Goal: Transaction & Acquisition: Purchase product/service

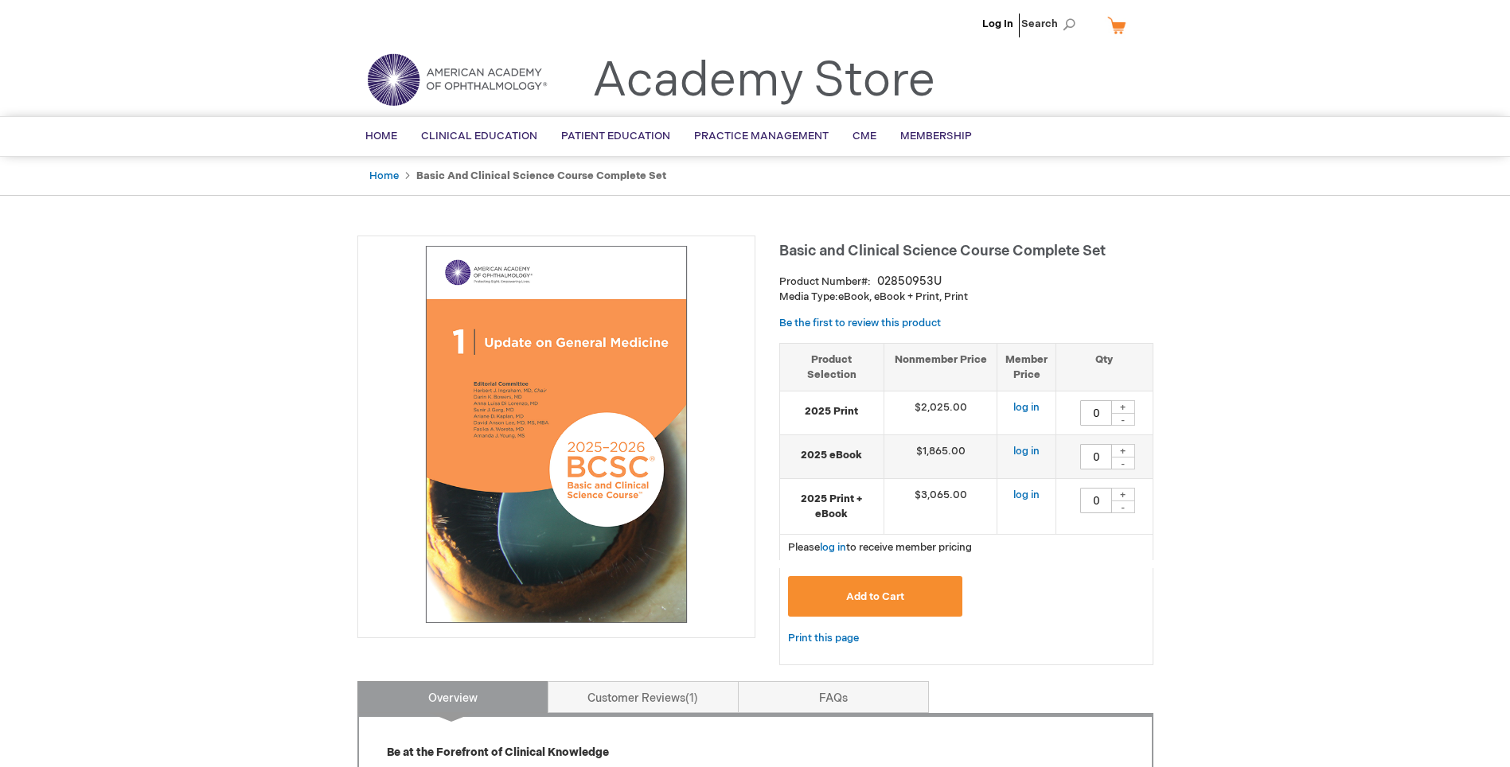
click at [520, 352] on img at bounding box center [556, 434] width 381 height 381
click at [1122, 408] on div "+" at bounding box center [1123, 407] width 24 height 14
click at [1127, 417] on div "-" at bounding box center [1123, 419] width 24 height 13
type input "0"
click at [1119, 449] on div "+" at bounding box center [1123, 451] width 24 height 14
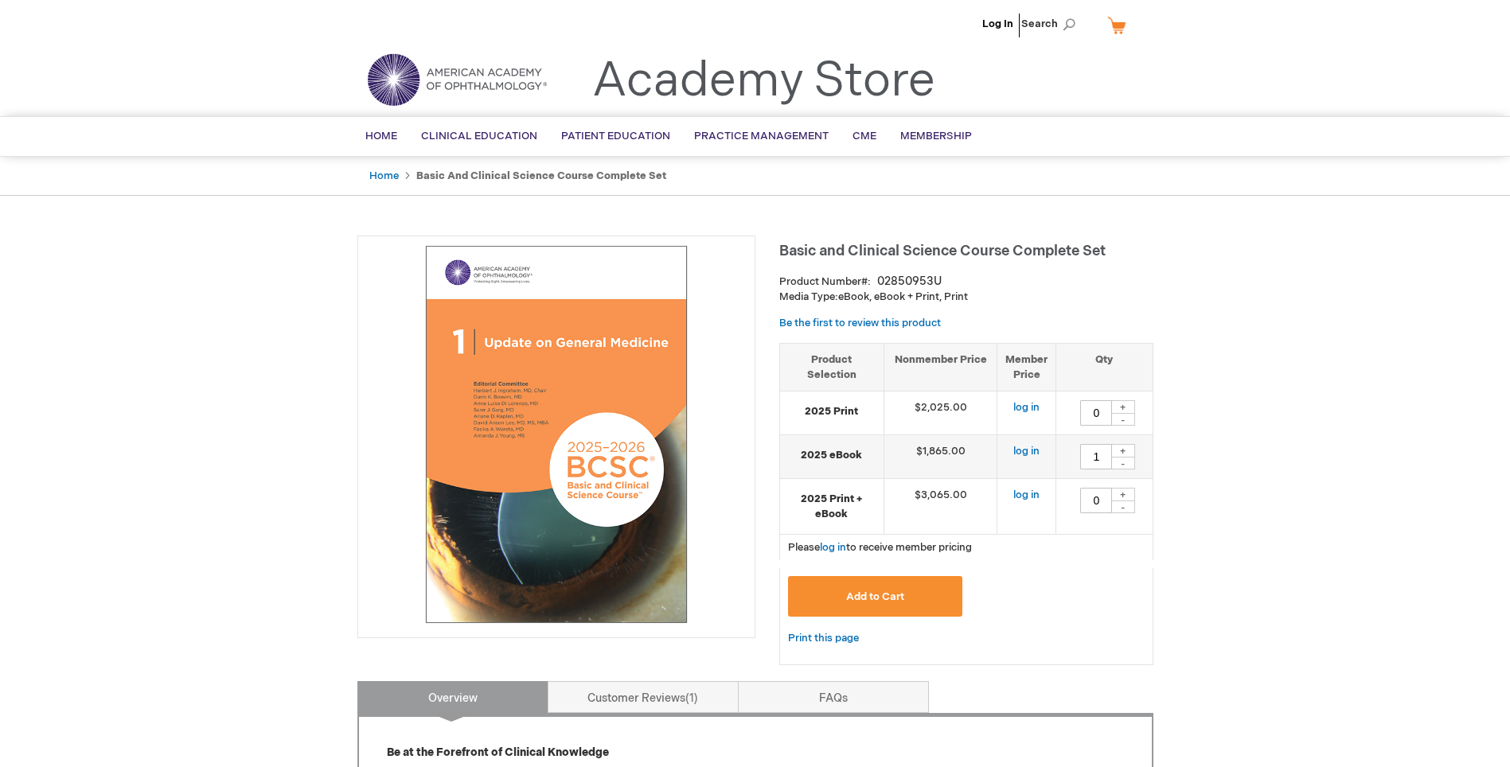
click at [1124, 463] on div "-" at bounding box center [1123, 463] width 24 height 13
type input "0"
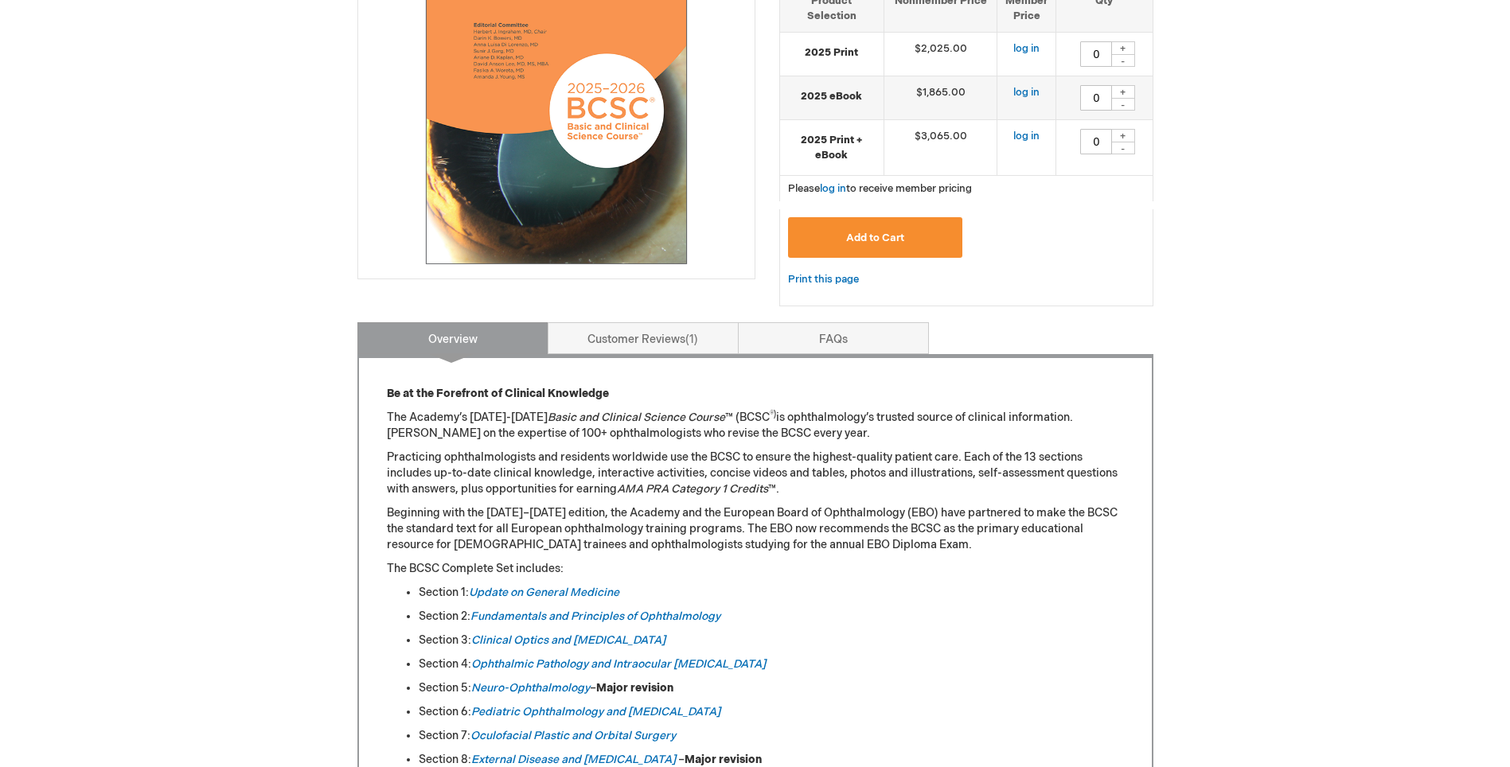
scroll to position [398, 0]
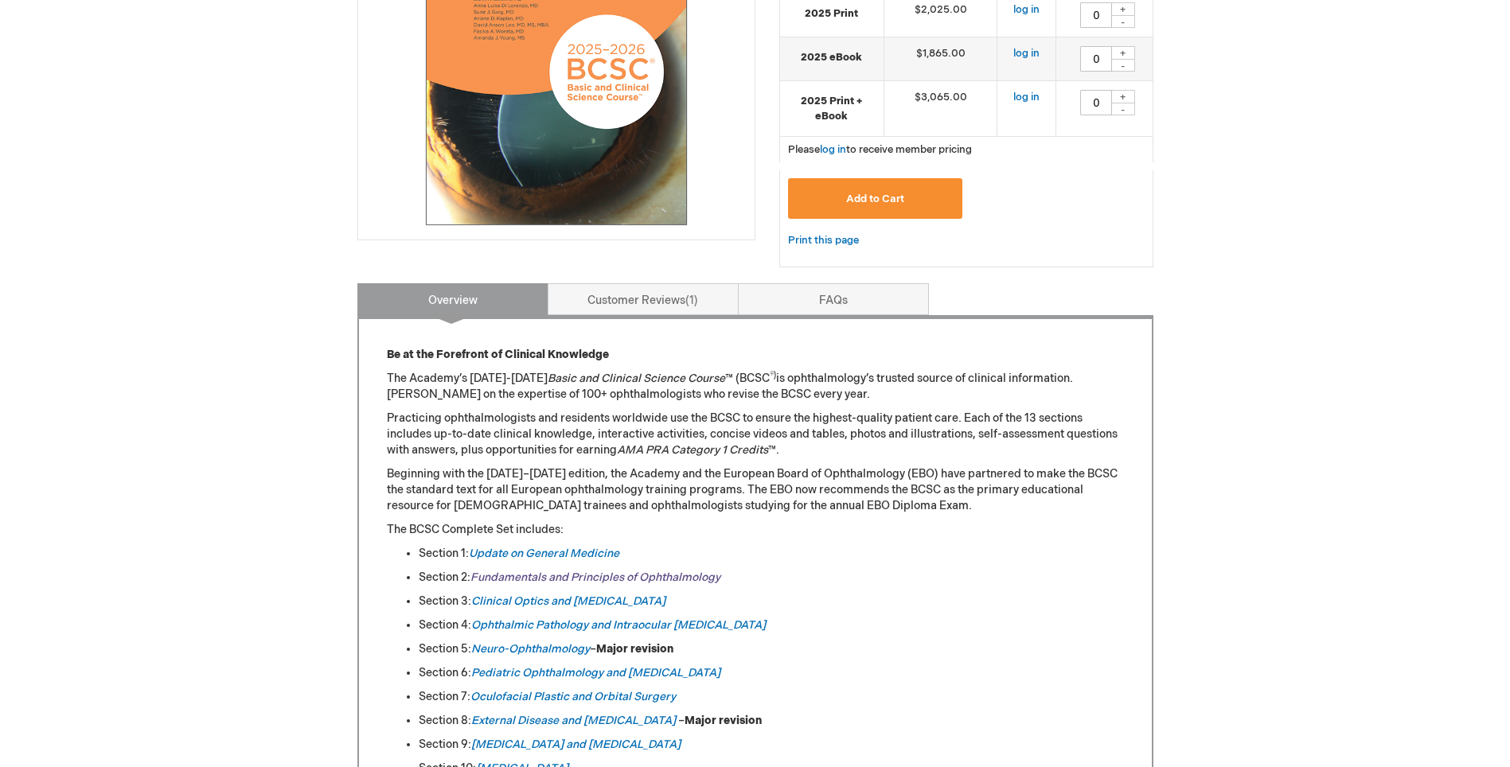
click at [551, 583] on link "Fundamentals and Principles of Ophthalmology" at bounding box center [596, 578] width 250 height 14
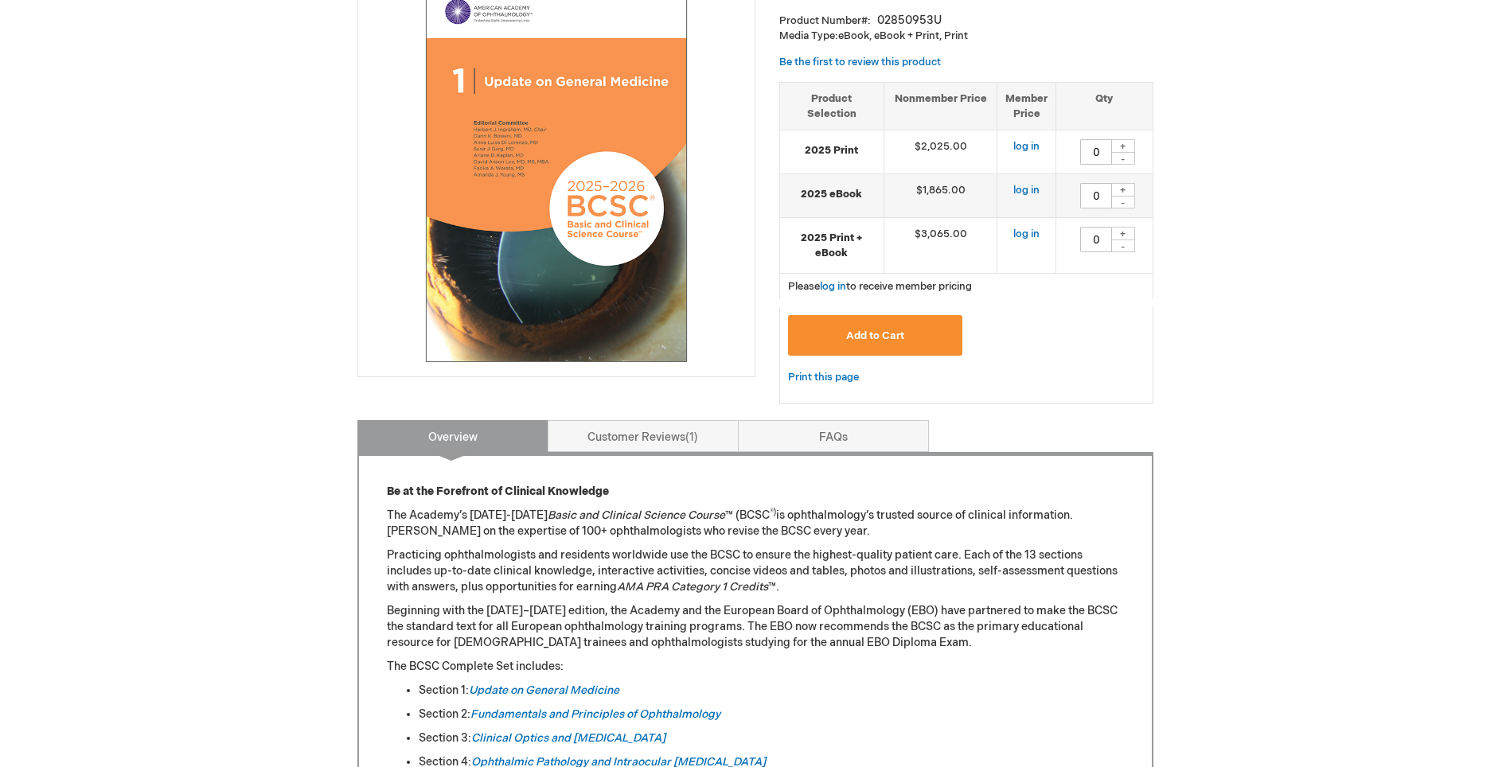
scroll to position [477, 0]
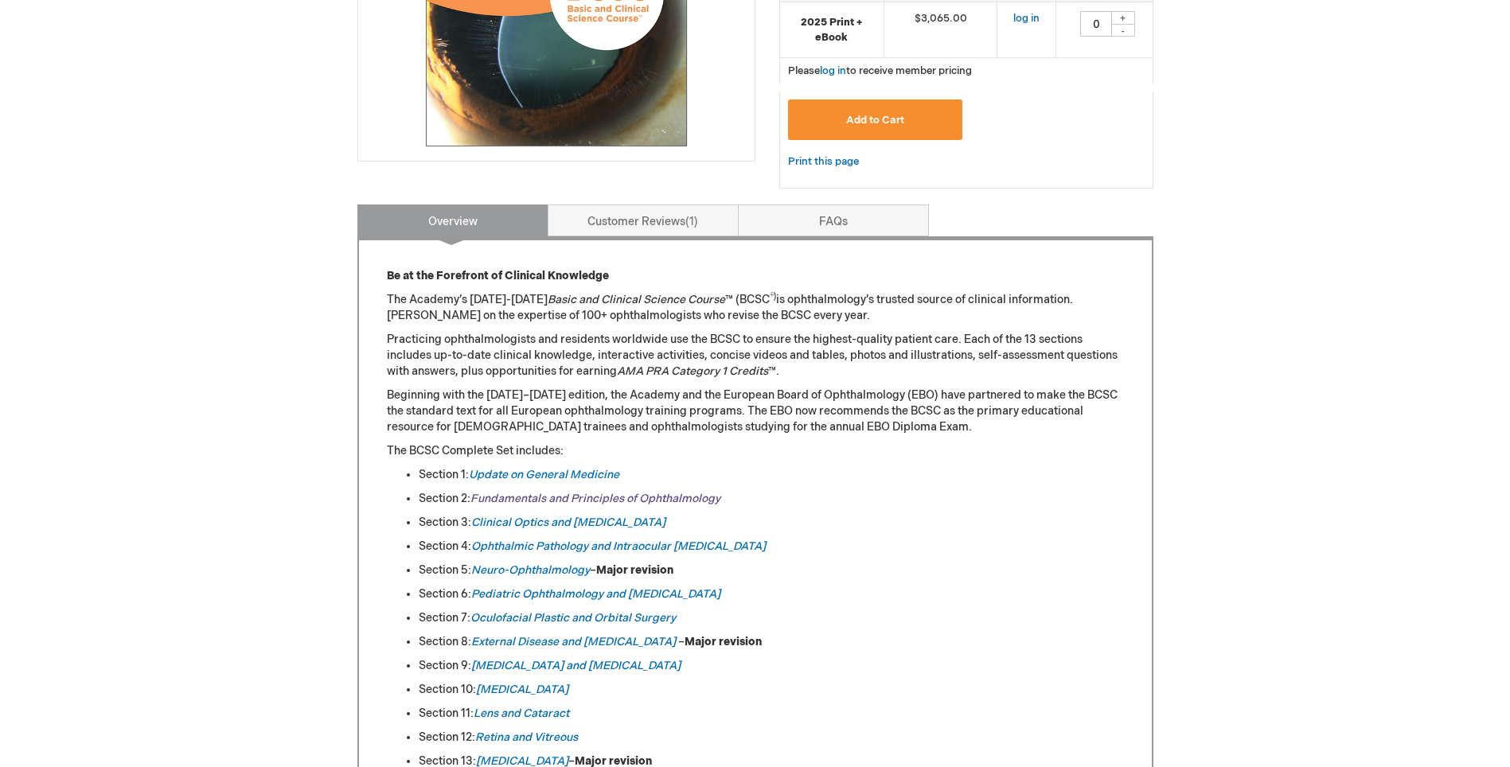
click at [526, 497] on link "Fundamentals and Principles of Ophthalmology" at bounding box center [596, 499] width 250 height 14
